Goal: Use online tool/utility: Utilize a website feature to perform a specific function

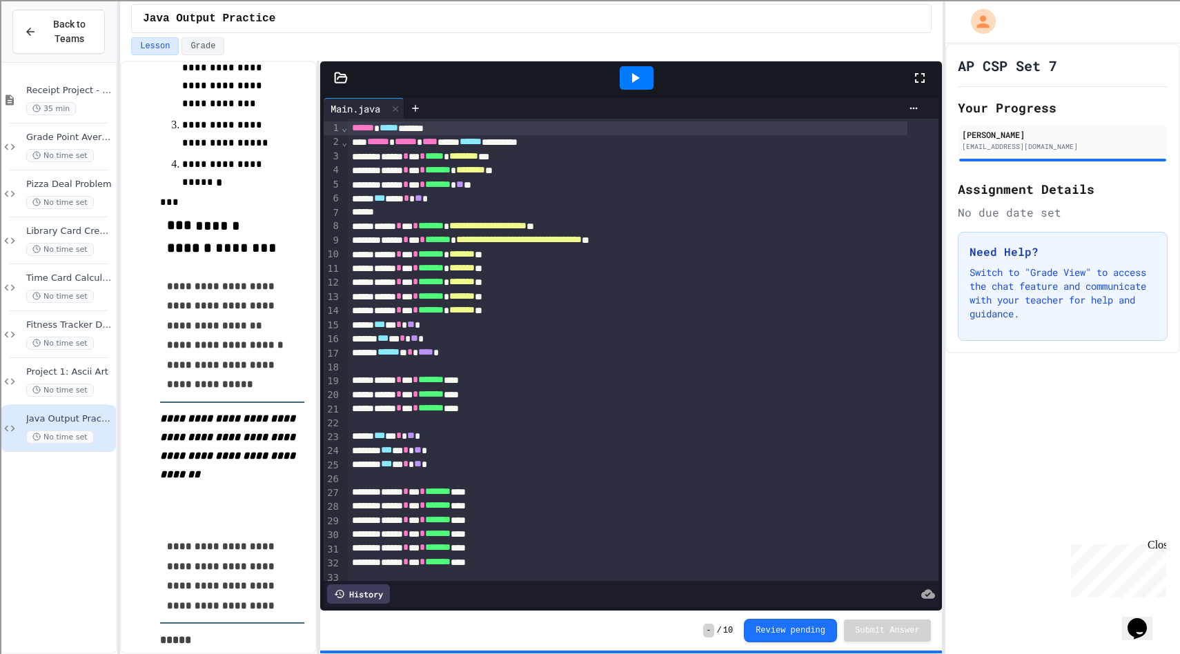
scroll to position [632, 0]
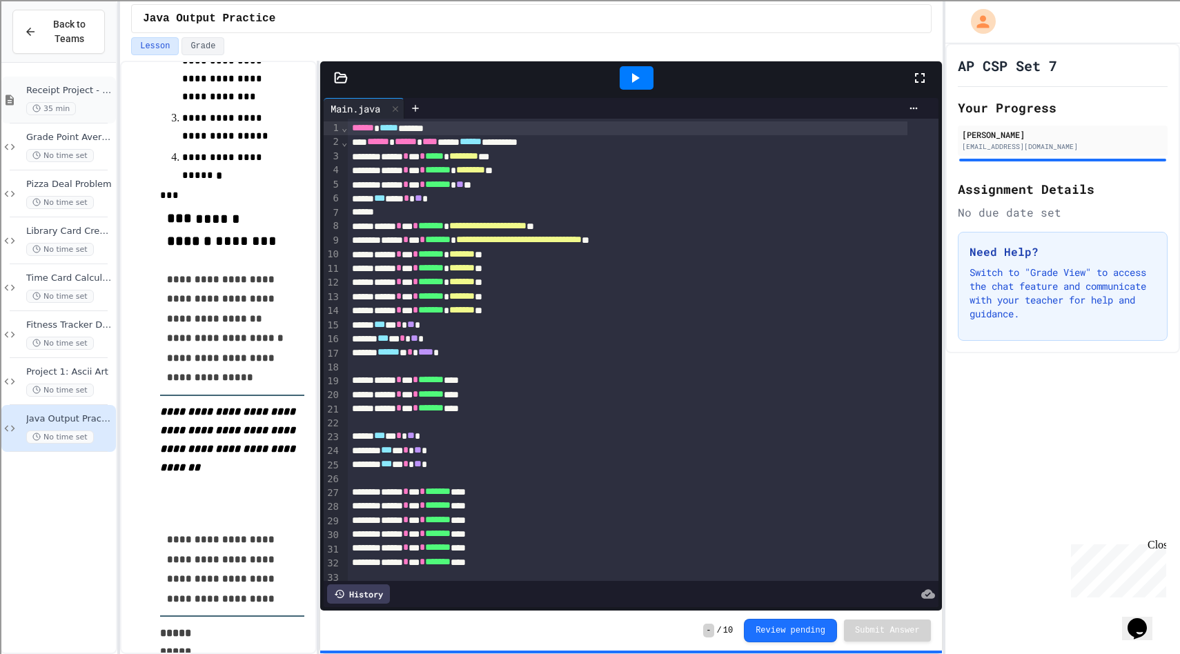
click at [72, 99] on div "Receipt Project - Explore 35 min" at bounding box center [69, 100] width 87 height 30
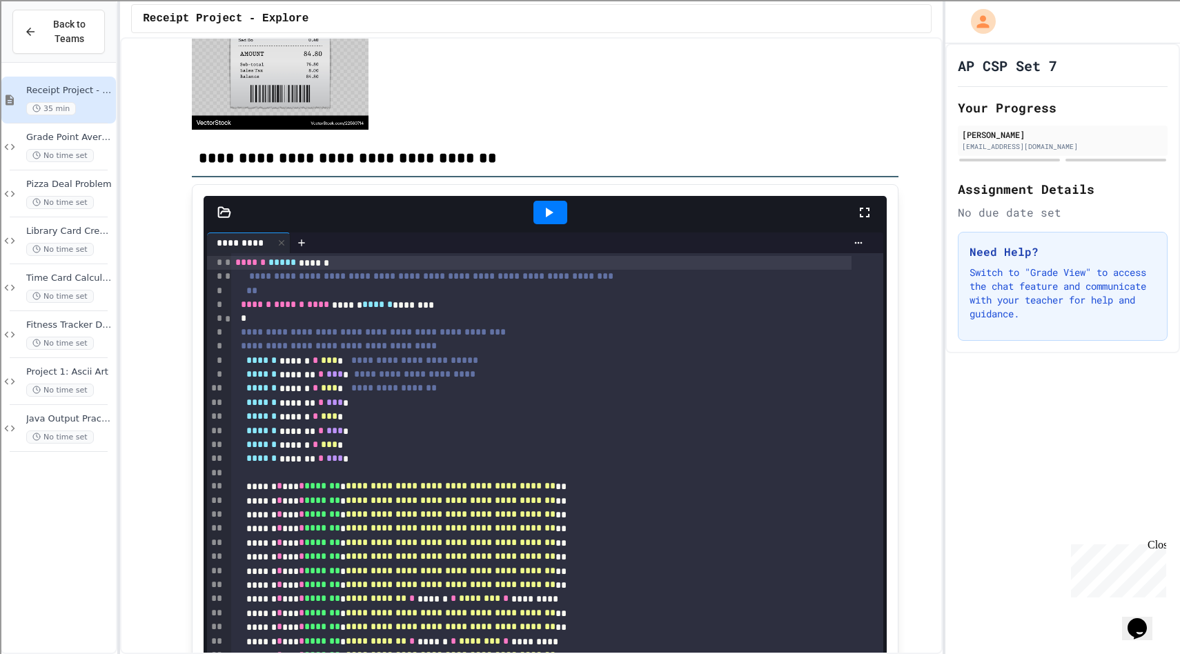
scroll to position [319, 0]
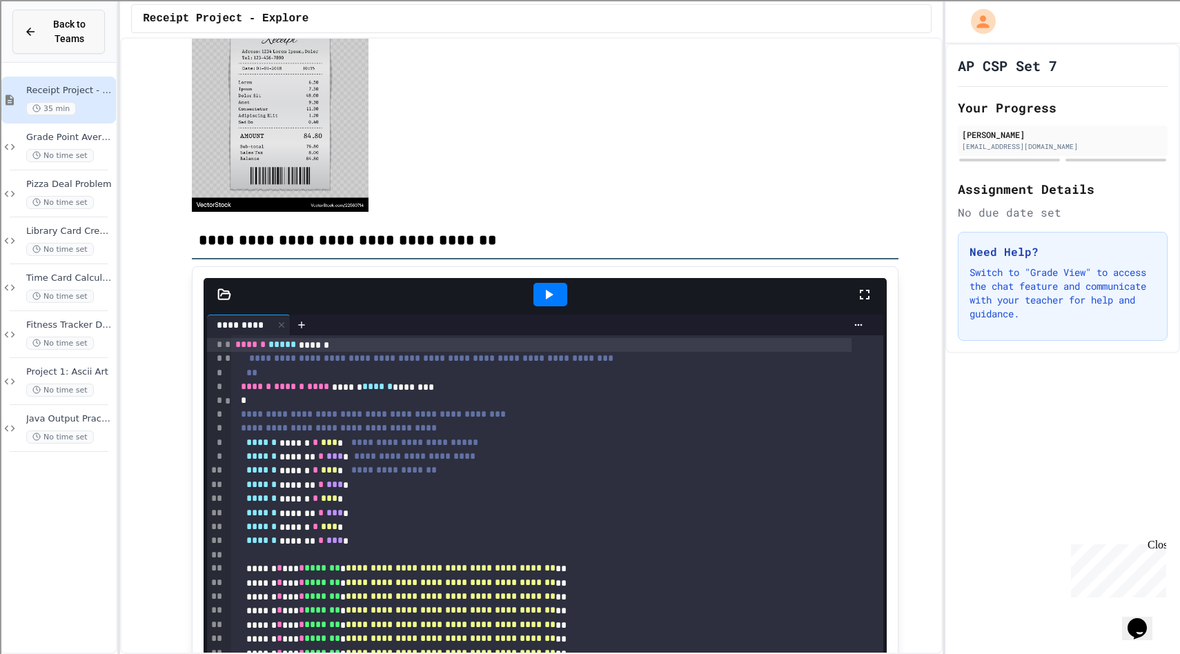
click at [70, 23] on span "Back to Teams" at bounding box center [69, 31] width 48 height 29
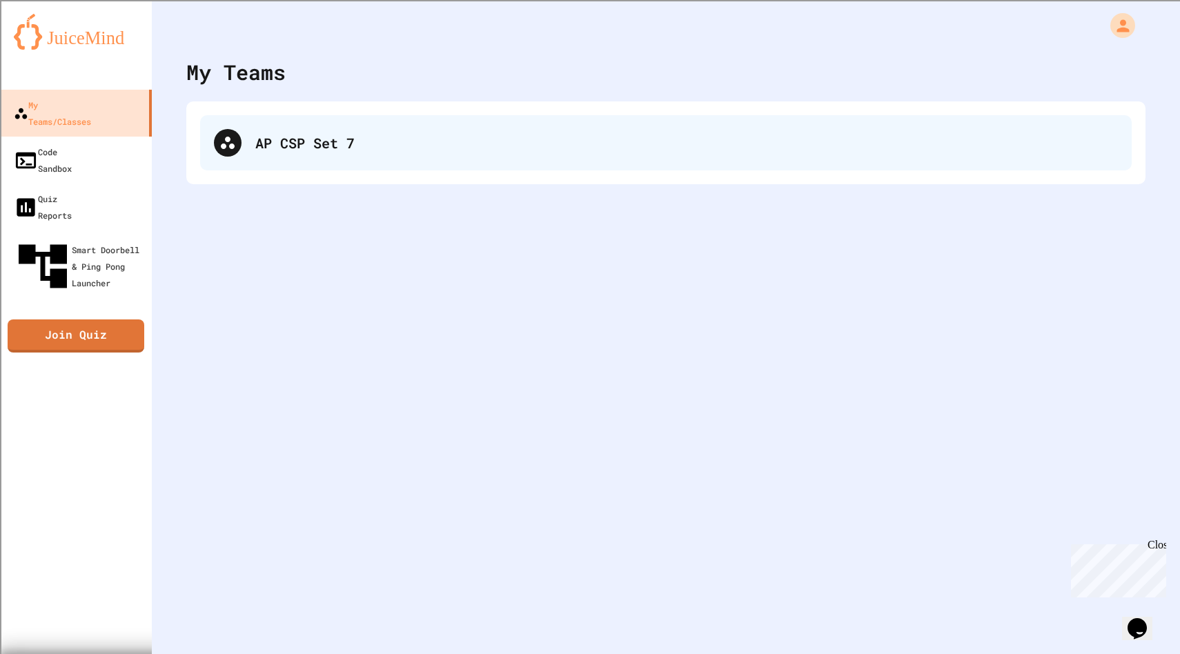
click at [294, 154] on div "AP CSP Set 7" at bounding box center [666, 142] width 932 height 55
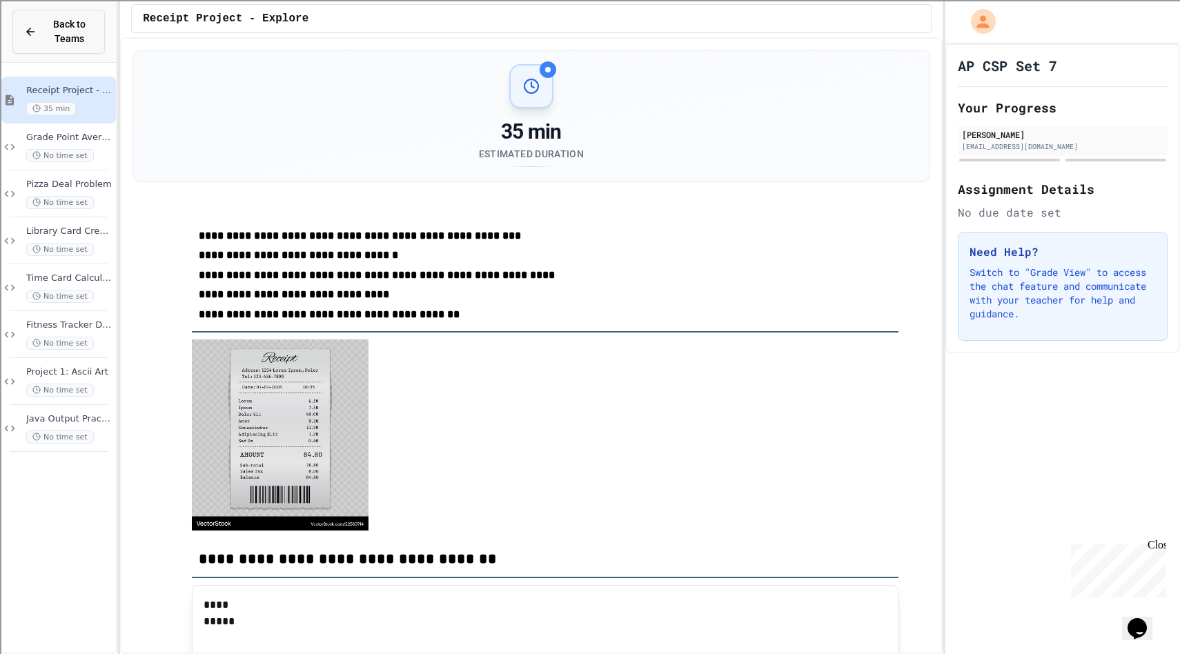
click at [55, 31] on span "Back to Teams" at bounding box center [69, 31] width 48 height 29
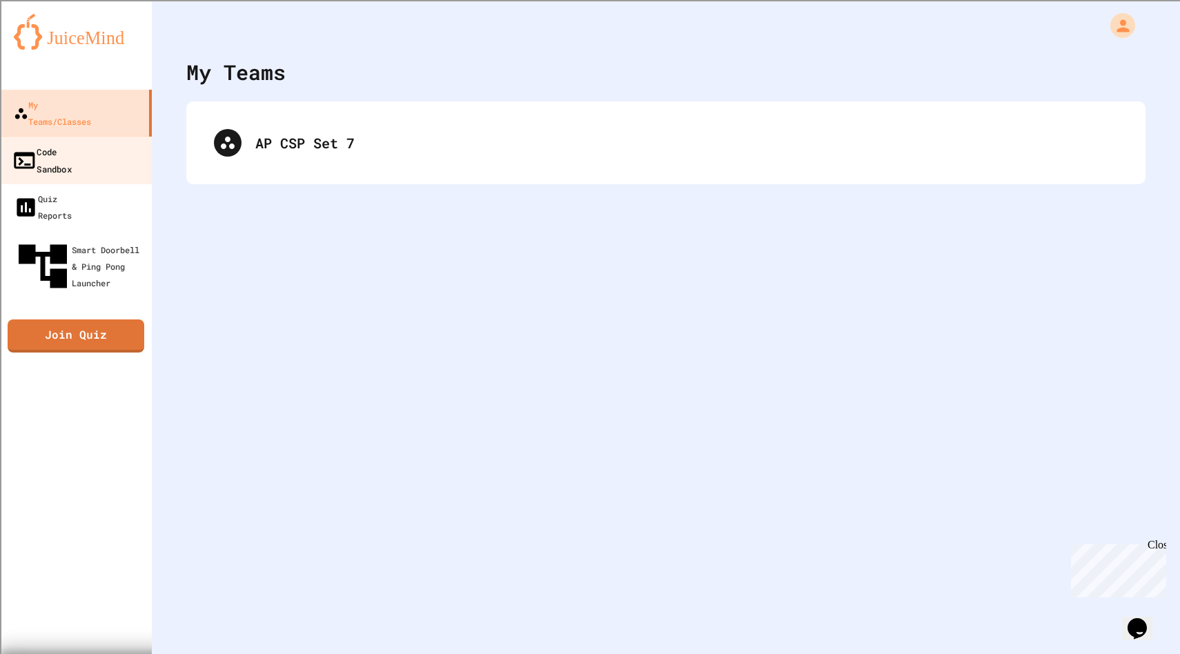
click at [64, 143] on div "Code Sandbox" at bounding box center [42, 160] width 60 height 34
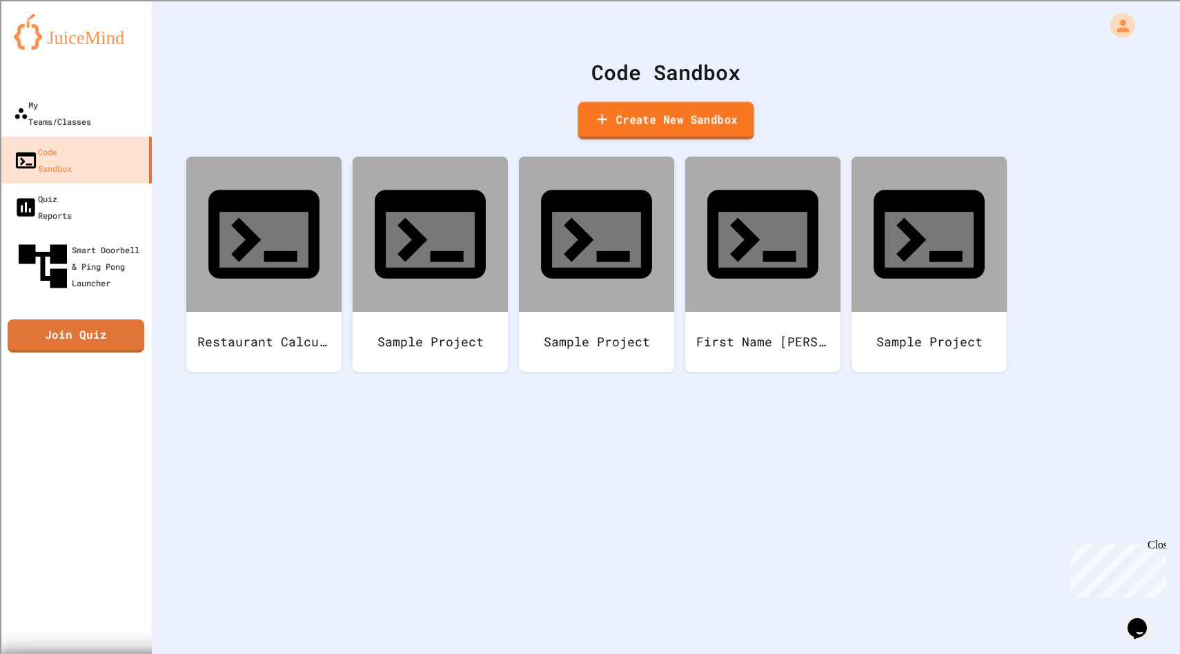
click at [614, 116] on link "Create New Sandbox" at bounding box center [666, 121] width 176 height 38
drag, startPoint x: 498, startPoint y: 179, endPoint x: 0, endPoint y: 170, distance: 497.8
type input "**********"
